Goal: Find specific page/section: Find specific page/section

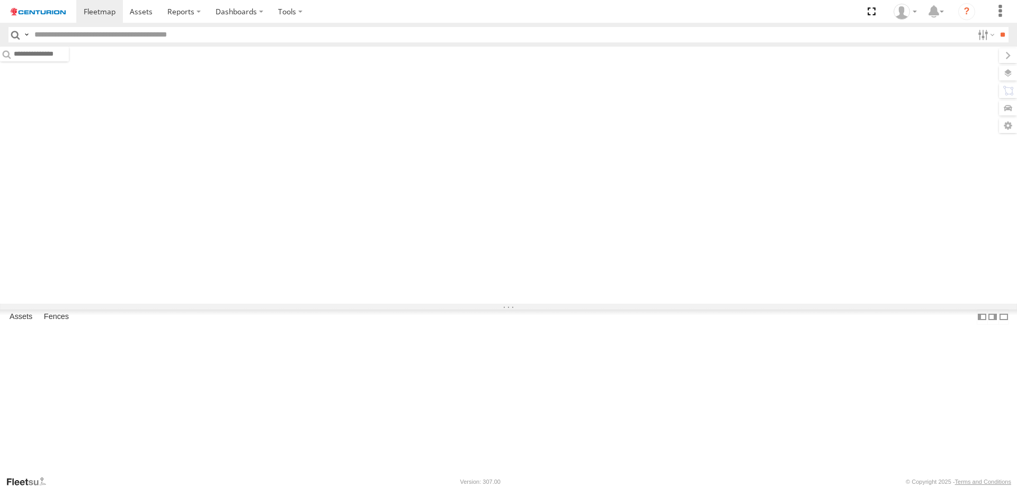
click at [73, 34] on input "text" at bounding box center [501, 34] width 943 height 15
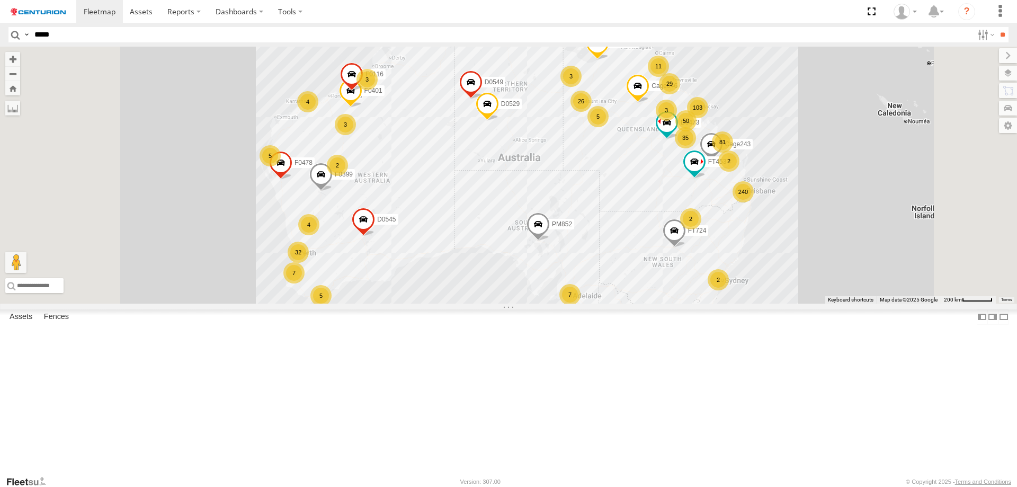
type input "*****"
click at [996, 27] on input "**" at bounding box center [1002, 34] width 12 height 15
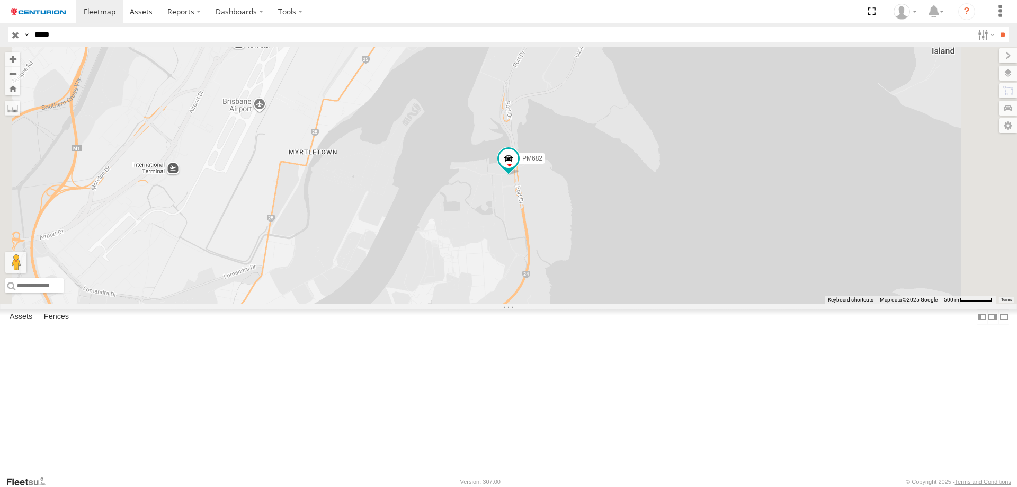
click at [0, 0] on div "PM682" at bounding box center [0, 0] width 0 height 0
